Goal: Task Accomplishment & Management: Use online tool/utility

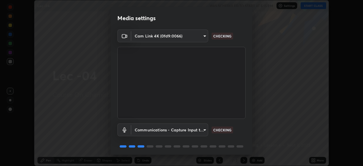
scroll to position [20, 0]
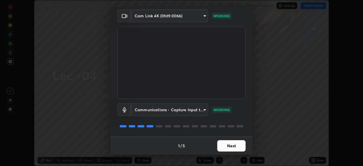
click at [225, 145] on button "Next" at bounding box center [231, 145] width 28 height 11
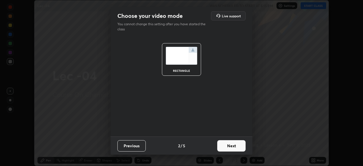
click at [232, 146] on button "Next" at bounding box center [231, 145] width 28 height 11
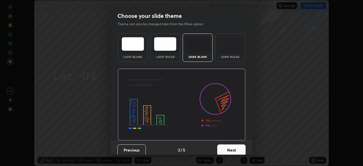
click at [230, 150] on button "Next" at bounding box center [231, 149] width 28 height 11
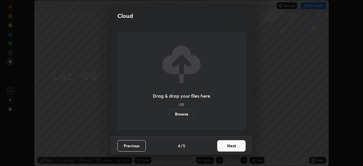
click at [230, 147] on button "Next" at bounding box center [231, 145] width 28 height 11
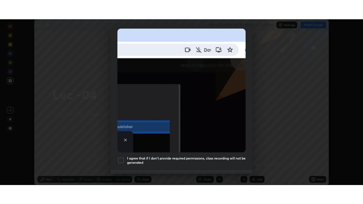
scroll to position [136, 0]
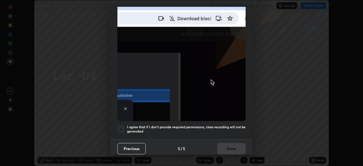
click at [121, 126] on div at bounding box center [120, 129] width 7 height 7
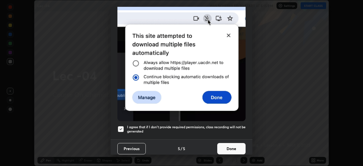
click at [229, 146] on button "Done" at bounding box center [231, 148] width 28 height 11
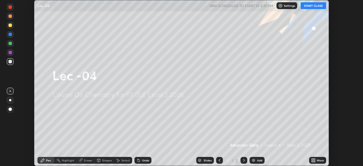
click at [314, 7] on button "START CLASS" at bounding box center [314, 5] width 26 height 7
click at [318, 162] on div "More" at bounding box center [317, 160] width 17 height 7
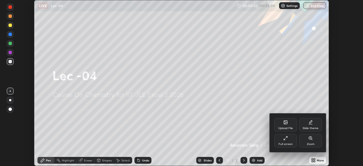
click at [287, 140] on icon at bounding box center [286, 138] width 5 height 5
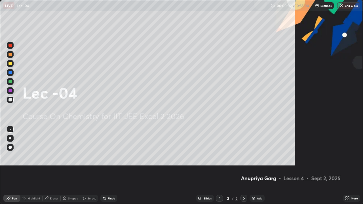
scroll to position [204, 363]
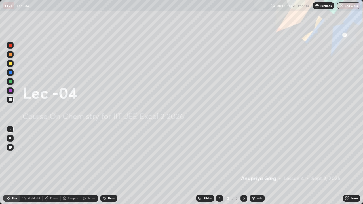
click at [260, 166] on div "Add" at bounding box center [259, 198] width 5 height 3
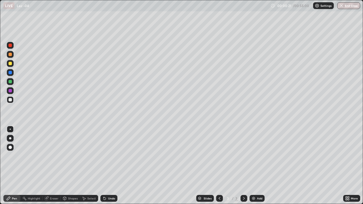
click at [12, 64] on div at bounding box center [10, 63] width 7 height 7
click at [11, 100] on div at bounding box center [10, 99] width 3 height 3
click at [53, 166] on div "Eraser" at bounding box center [52, 198] width 18 height 7
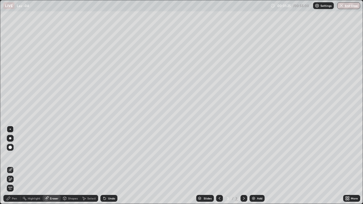
click at [16, 166] on div "Pen" at bounding box center [14, 198] width 5 height 3
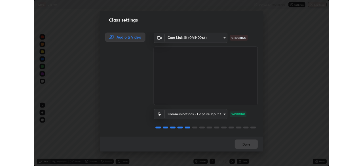
scroll to position [1, 0]
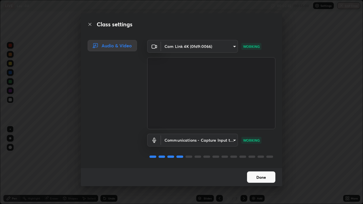
click at [263, 166] on button "Done" at bounding box center [261, 177] width 28 height 11
click at [261, 166] on button "Done" at bounding box center [261, 177] width 28 height 11
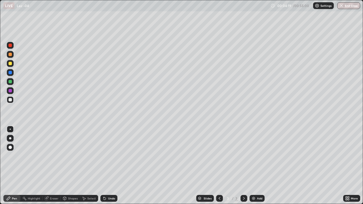
click at [321, 4] on p "Settings" at bounding box center [326, 5] width 11 height 3
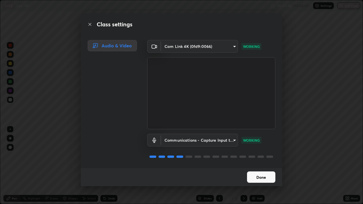
click at [251, 166] on button "Done" at bounding box center [261, 177] width 28 height 11
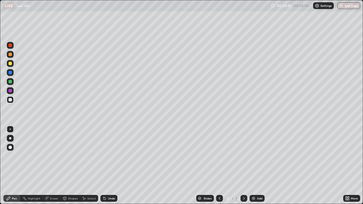
click at [320, 7] on div "Settings" at bounding box center [323, 5] width 21 height 7
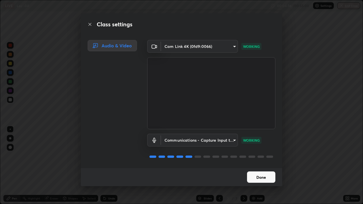
click at [259, 166] on button "Done" at bounding box center [261, 177] width 28 height 11
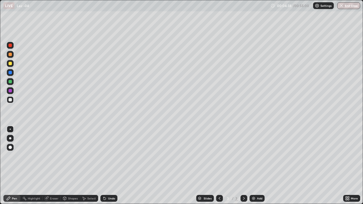
click at [350, 166] on div "More" at bounding box center [351, 198] width 17 height 7
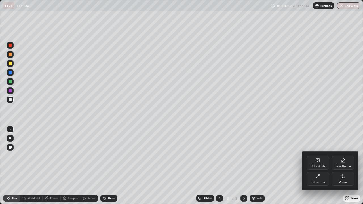
click at [315, 166] on div "Full screen" at bounding box center [318, 179] width 23 height 14
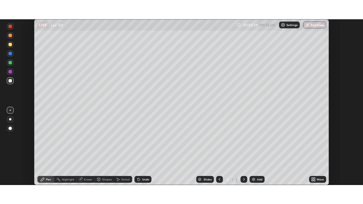
scroll to position [28213, 28016]
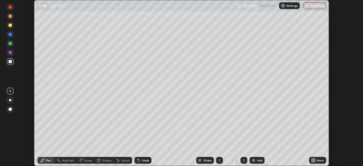
click at [285, 6] on img at bounding box center [283, 5] width 5 height 5
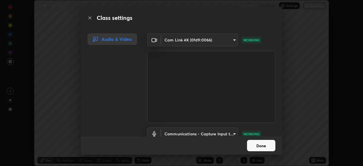
click at [255, 145] on button "Done" at bounding box center [261, 145] width 28 height 11
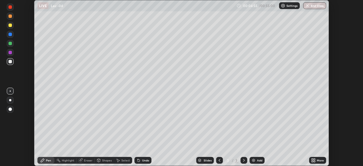
click at [316, 160] on icon at bounding box center [313, 160] width 5 height 5
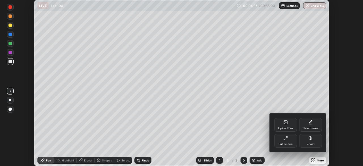
click at [284, 141] on div "Full screen" at bounding box center [285, 141] width 23 height 14
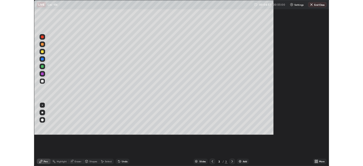
scroll to position [204, 363]
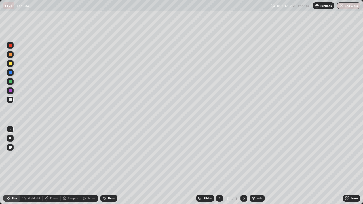
click at [318, 8] on img at bounding box center [317, 5] width 5 height 5
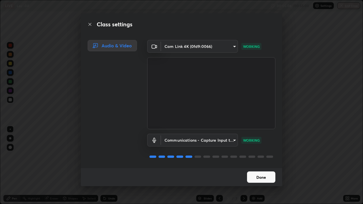
click at [261, 166] on button "Done" at bounding box center [261, 177] width 28 height 11
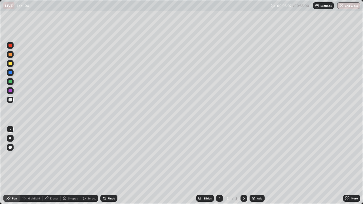
click at [349, 166] on icon at bounding box center [348, 197] width 1 height 1
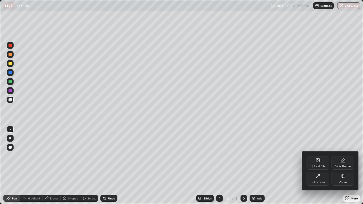
click at [315, 166] on div "Full screen" at bounding box center [318, 182] width 14 height 3
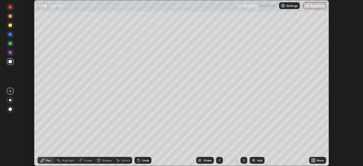
scroll to position [28213, 28016]
click at [342, 78] on div "Setting up your live class" at bounding box center [181, 83] width 363 height 166
click at [285, 7] on div "Settings" at bounding box center [289, 5] width 21 height 7
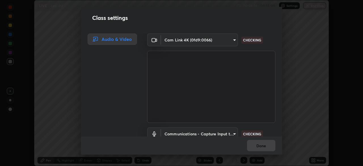
click at [220, 41] on body "Erase all LIVE Lec -04 00:06:24 / 00:55:00 Settings End Class Setting up your l…" at bounding box center [181, 83] width 363 height 166
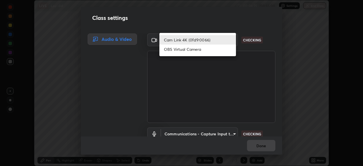
click at [200, 51] on li "OBS Virtual Camera" at bounding box center [197, 49] width 77 height 9
type input "92f74d81c9fd247ac75edeac147eb6be906307e0041162b2db767c23ffbd5e25"
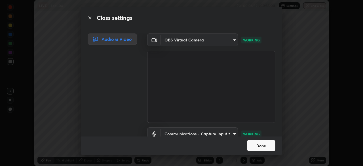
click at [256, 147] on button "Done" at bounding box center [261, 145] width 28 height 11
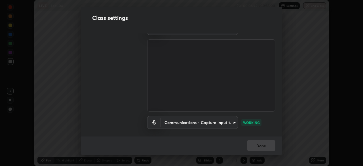
scroll to position [12, 0]
click at [227, 122] on body "Erase all LIVE Lec -04 00:06:42 / 00:55:00 Settings End Class Setting up your l…" at bounding box center [181, 83] width 363 height 166
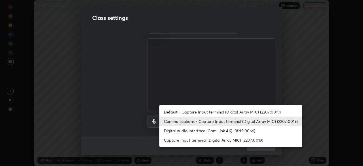
click at [214, 112] on li "Default - Capture Input terminal (Digital Array MIC) (2207:0019)" at bounding box center [230, 111] width 143 height 9
type input "default"
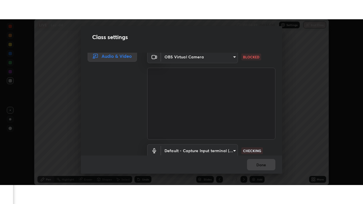
scroll to position [0, 0]
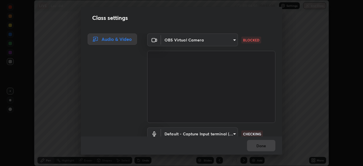
click at [221, 41] on body "Erase all LIVE Lec -04 00:06:50 / 00:55:00 Settings End Class Setting up your l…" at bounding box center [181, 83] width 363 height 166
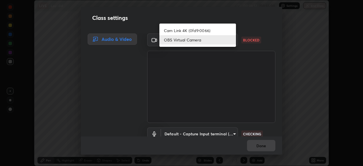
click at [199, 31] on li "Cam Link 4K (0fd9:0066)" at bounding box center [197, 30] width 77 height 9
type input "b39c39fa3676aa5d69aadaccdd66f10891f302373f2f417769bad696ffd91bb2"
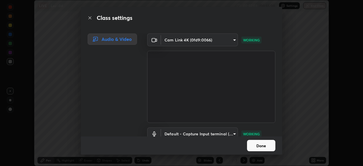
click at [262, 145] on button "Done" at bounding box center [261, 145] width 28 height 11
click at [258, 145] on button "Done" at bounding box center [261, 145] width 28 height 11
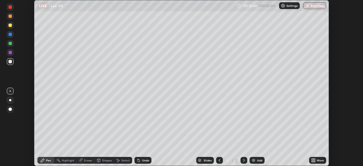
click at [318, 161] on div "More" at bounding box center [320, 160] width 7 height 3
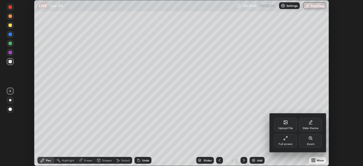
click at [288, 140] on div "Full screen" at bounding box center [285, 141] width 23 height 14
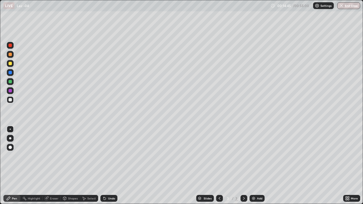
scroll to position [204, 363]
click at [13, 74] on div at bounding box center [10, 72] width 7 height 7
click at [11, 82] on div at bounding box center [10, 81] width 3 height 3
click at [11, 100] on div at bounding box center [10, 99] width 3 height 3
click at [11, 63] on div at bounding box center [10, 63] width 3 height 3
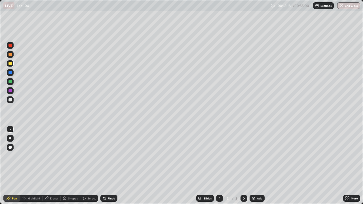
click at [54, 166] on div "Eraser" at bounding box center [54, 198] width 9 height 3
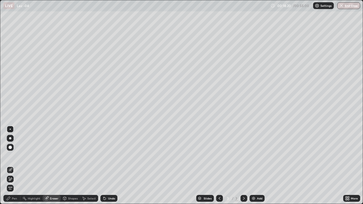
click at [13, 166] on div "Pen" at bounding box center [14, 198] width 5 height 3
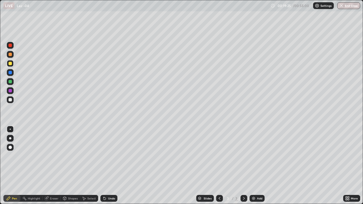
click at [11, 101] on div at bounding box center [10, 99] width 3 height 3
click at [53, 166] on div "Eraser" at bounding box center [54, 198] width 9 height 3
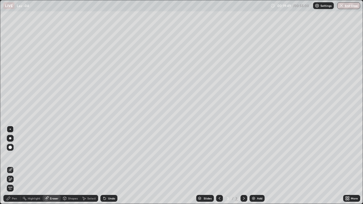
click at [16, 166] on div "Pen" at bounding box center [11, 198] width 17 height 7
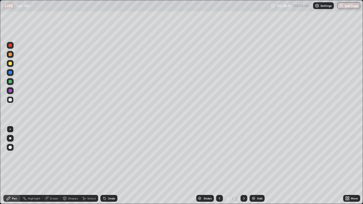
click at [256, 166] on div "Add" at bounding box center [257, 198] width 15 height 7
click at [44, 166] on div "Eraser" at bounding box center [52, 198] width 18 height 7
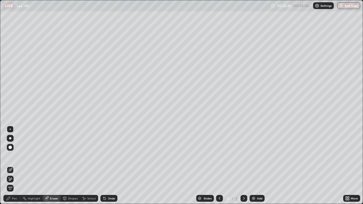
click at [11, 166] on icon at bounding box center [8, 198] width 5 height 5
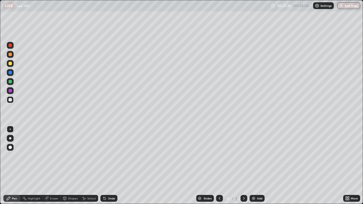
click at [50, 166] on div "Eraser" at bounding box center [54, 198] width 9 height 3
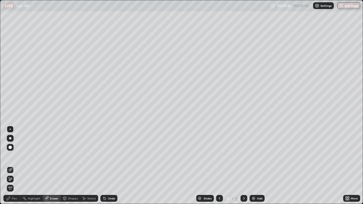
click at [11, 166] on div "Pen" at bounding box center [11, 198] width 17 height 7
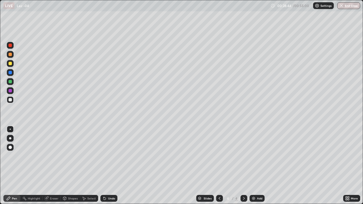
click at [54, 166] on div "Eraser" at bounding box center [54, 198] width 9 height 3
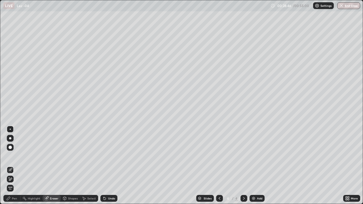
click at [14, 166] on div "Pen" at bounding box center [14, 198] width 5 height 3
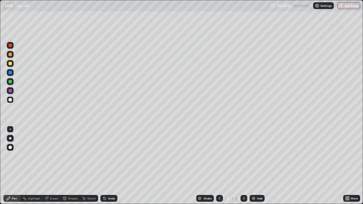
click at [11, 64] on div at bounding box center [10, 63] width 3 height 3
click at [12, 99] on div at bounding box center [10, 99] width 3 height 3
click at [13, 65] on div at bounding box center [10, 63] width 7 height 7
click at [11, 100] on div at bounding box center [10, 99] width 3 height 3
click at [261, 166] on div "Add" at bounding box center [259, 198] width 5 height 3
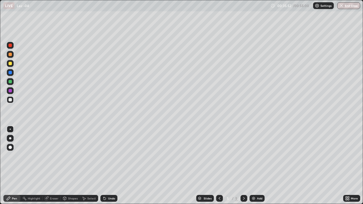
click at [257, 166] on div "Add" at bounding box center [257, 198] width 15 height 7
click at [219, 166] on icon at bounding box center [220, 198] width 2 height 3
click at [216, 166] on div at bounding box center [219, 198] width 7 height 7
click at [243, 166] on icon at bounding box center [244, 198] width 5 height 5
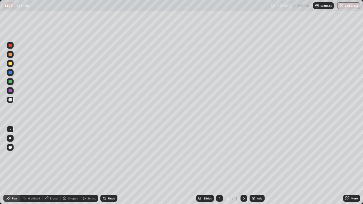
click at [50, 166] on div "Eraser" at bounding box center [54, 198] width 9 height 3
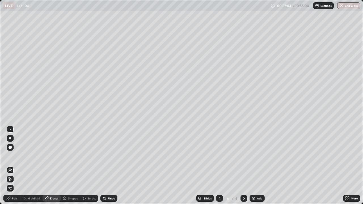
click at [16, 166] on div "Pen" at bounding box center [14, 198] width 5 height 3
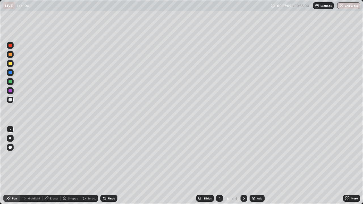
click at [219, 166] on icon at bounding box center [219, 198] width 5 height 5
click at [11, 65] on div at bounding box center [10, 63] width 3 height 3
click at [13, 102] on div at bounding box center [10, 99] width 7 height 7
click at [56, 166] on div "Eraser" at bounding box center [54, 198] width 9 height 3
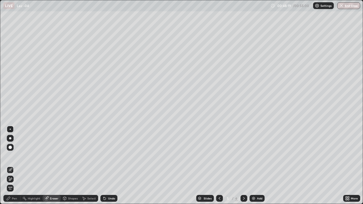
click at [16, 166] on div "Pen" at bounding box center [14, 198] width 5 height 3
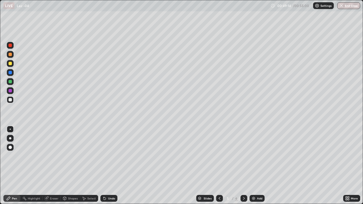
click at [348, 5] on button "End Class" at bounding box center [348, 5] width 23 height 7
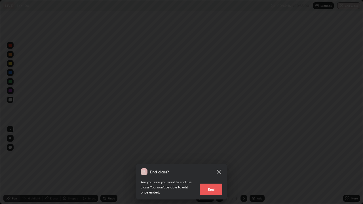
click at [219, 166] on button "End" at bounding box center [211, 189] width 23 height 11
